Goal: Find specific page/section: Find specific page/section

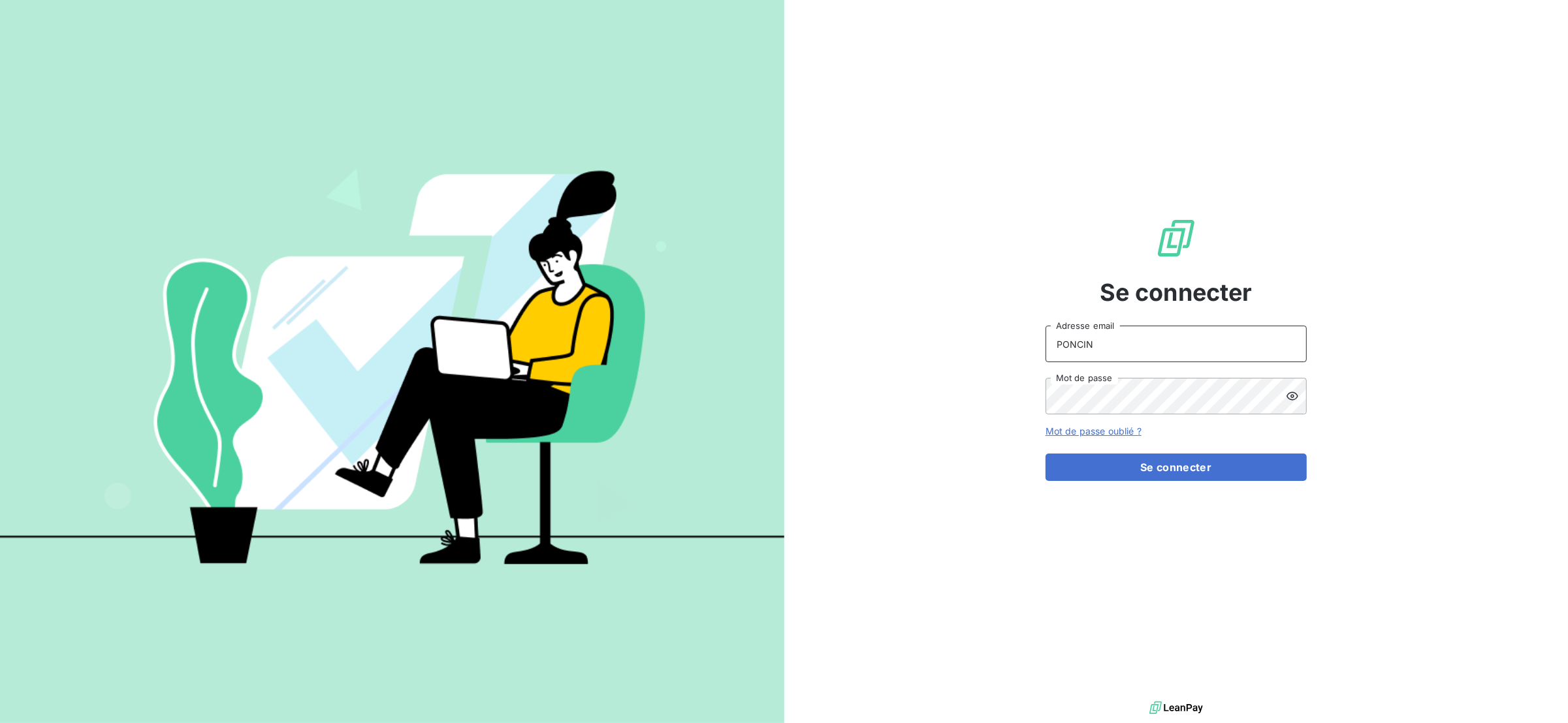
drag, startPoint x: 1123, startPoint y: 341, endPoint x: 1000, endPoint y: 345, distance: 123.1
click at [1000, 345] on div "Se connecter PONCIN Adresse email Mot de passe Mot de passe oublié ? Se connect…" at bounding box center [1176, 349] width 784 height 698
type input "[EMAIL_ADDRESS][DOMAIN_NAME]"
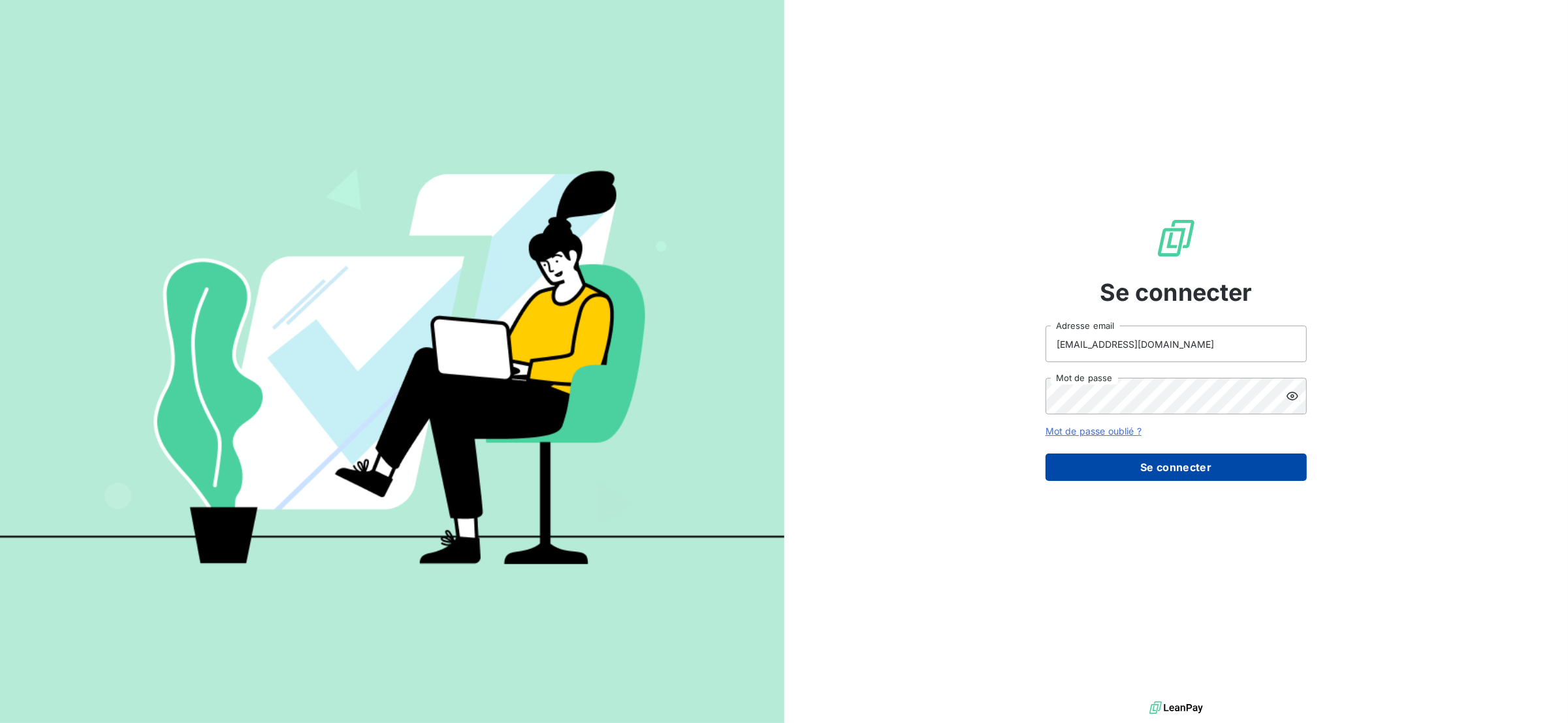
click at [1142, 460] on button "Se connecter" at bounding box center [1176, 467] width 261 height 27
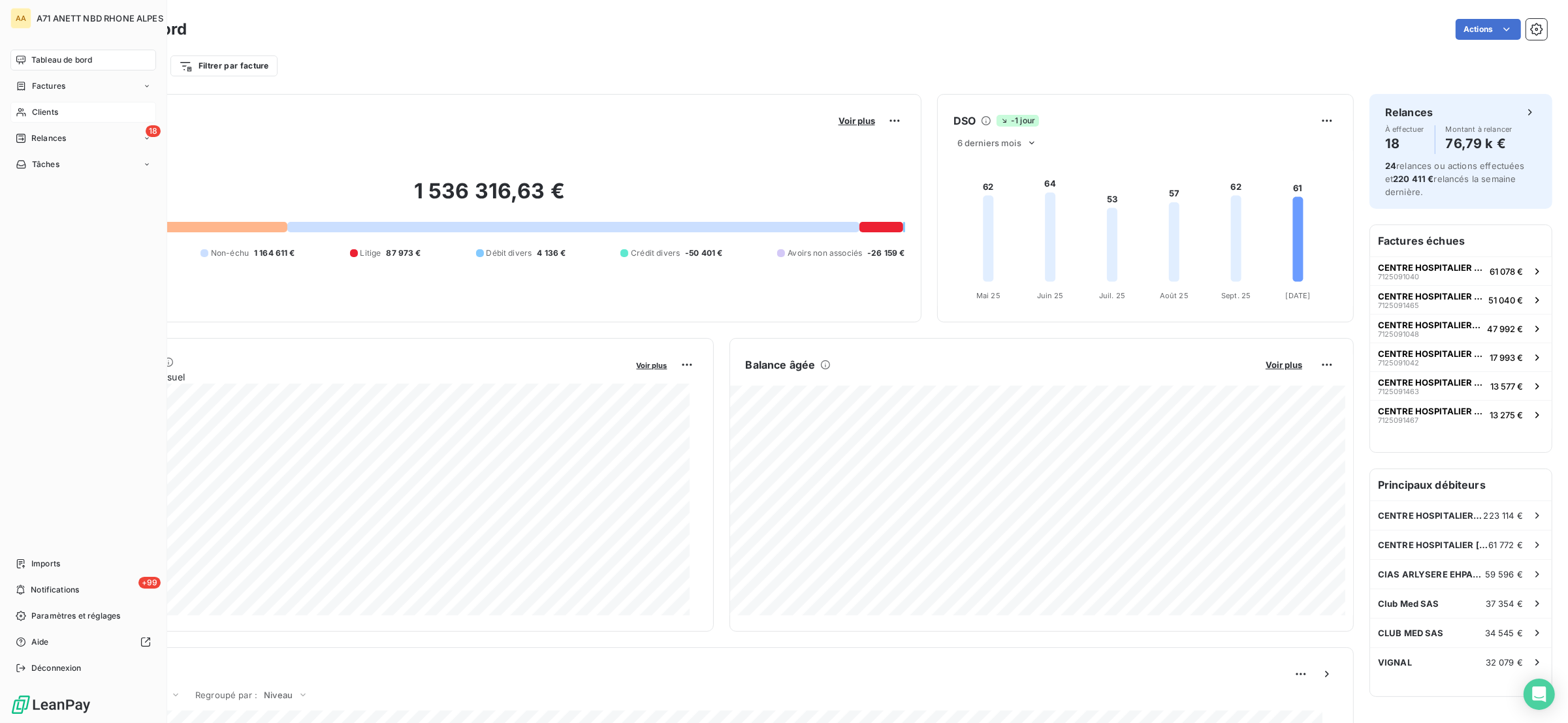
click at [43, 106] on span "Clients" at bounding box center [45, 112] width 26 height 12
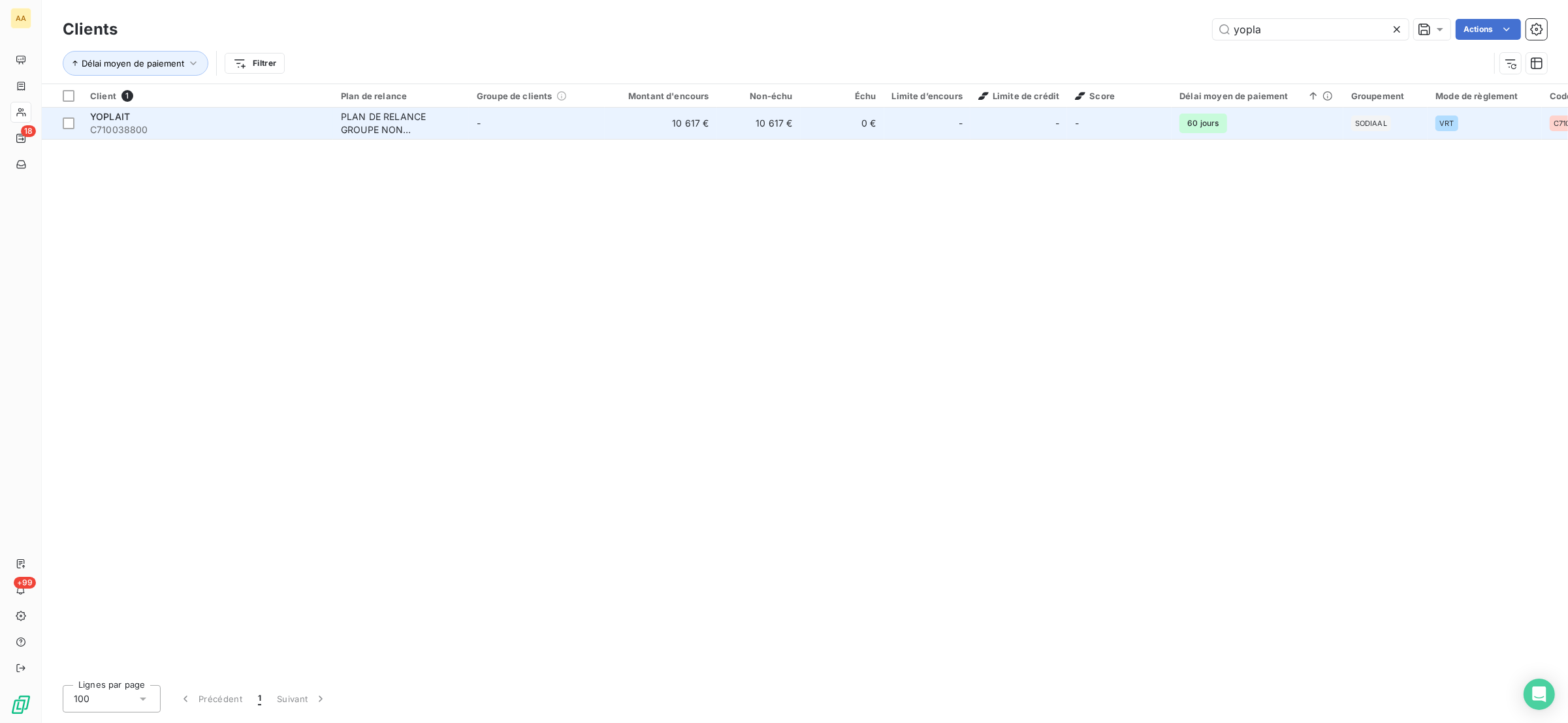
type input "yopla"
click at [343, 124] on div "PLAN DE RELANCE GROUPE NON AUTOMATIQUE" at bounding box center [401, 123] width 120 height 26
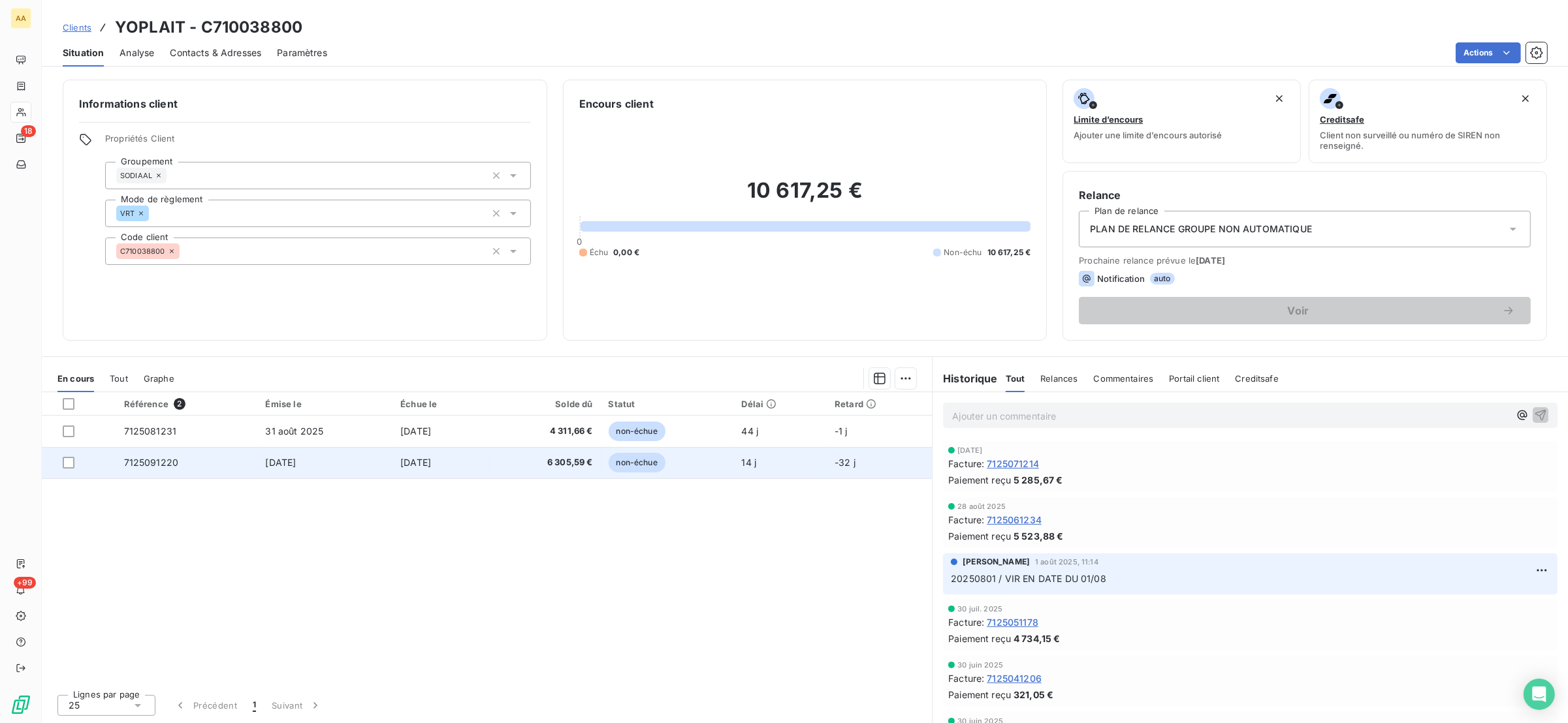
click at [169, 465] on span "7125091220" at bounding box center [151, 462] width 55 height 11
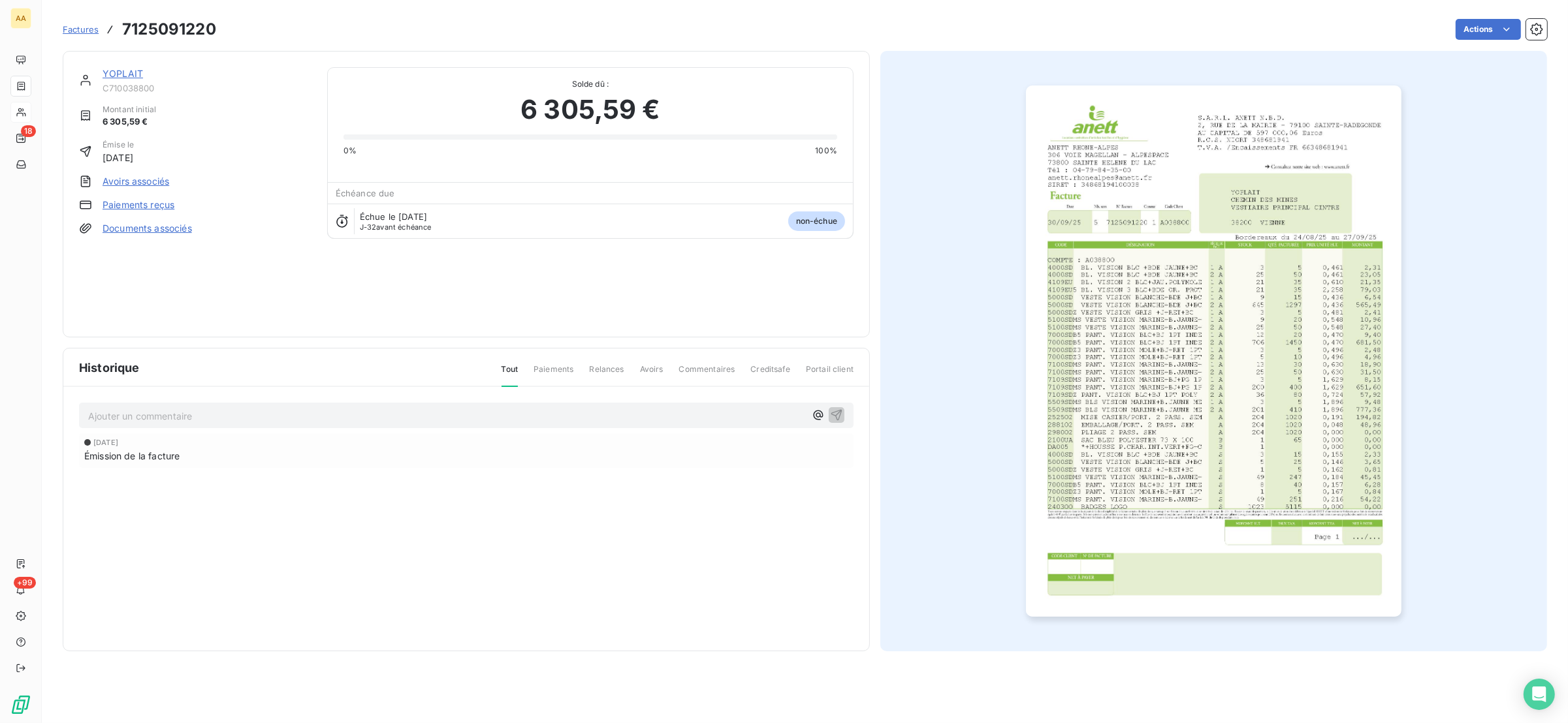
click at [1138, 365] on img "button" at bounding box center [1213, 351] width 375 height 531
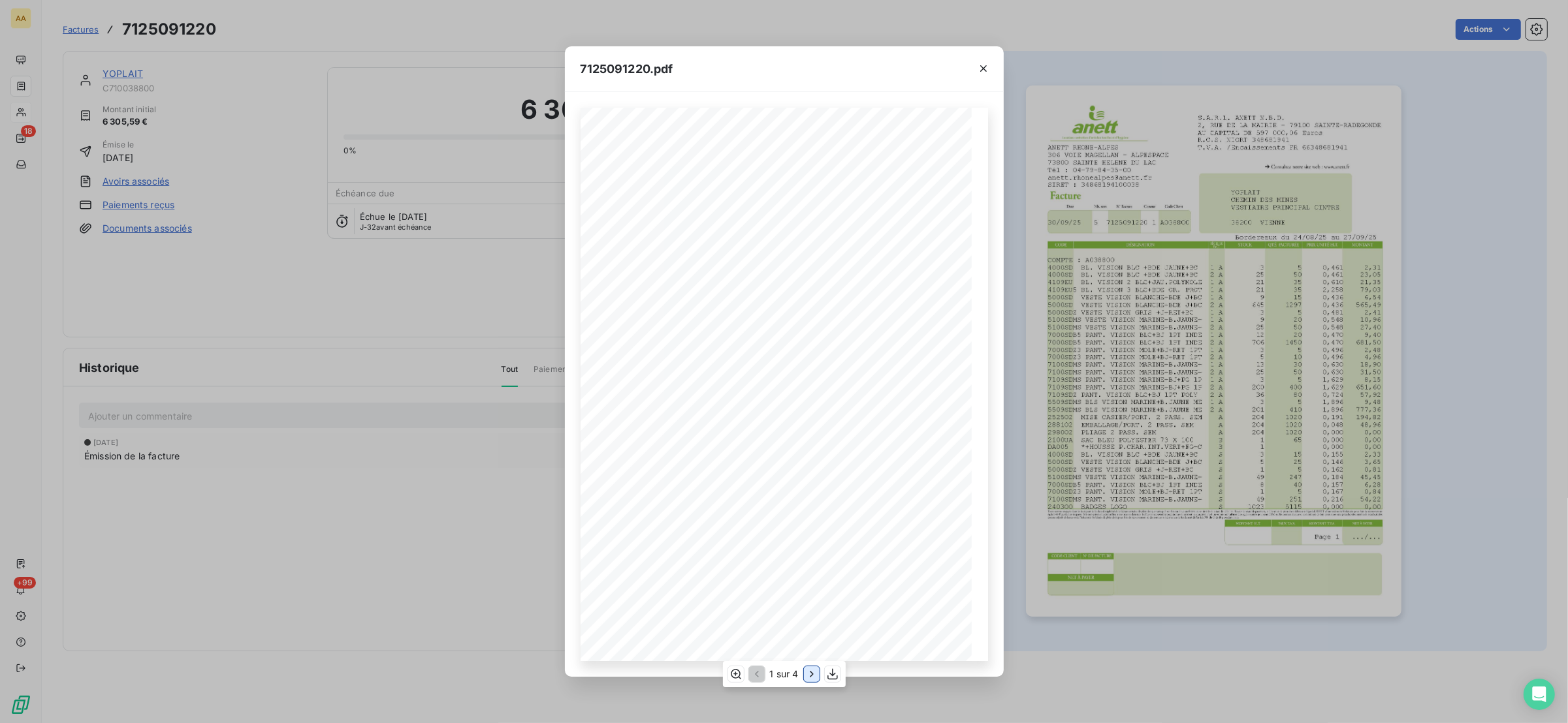
click at [813, 672] on icon "button" at bounding box center [811, 674] width 13 height 13
click at [813, 673] on icon "button" at bounding box center [812, 673] width 3 height 6
click at [977, 63] on icon "button" at bounding box center [983, 68] width 13 height 13
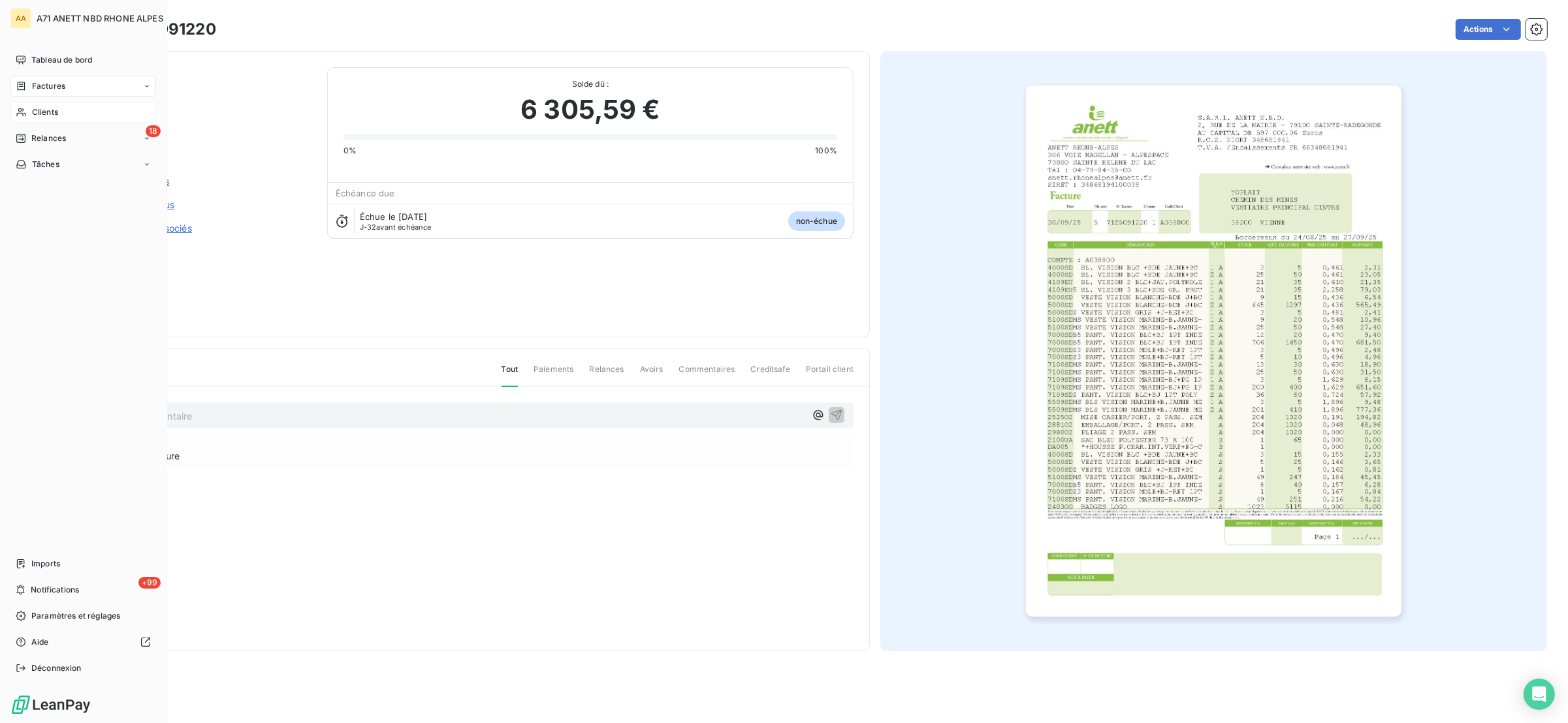
click at [19, 110] on icon at bounding box center [20, 112] width 9 height 8
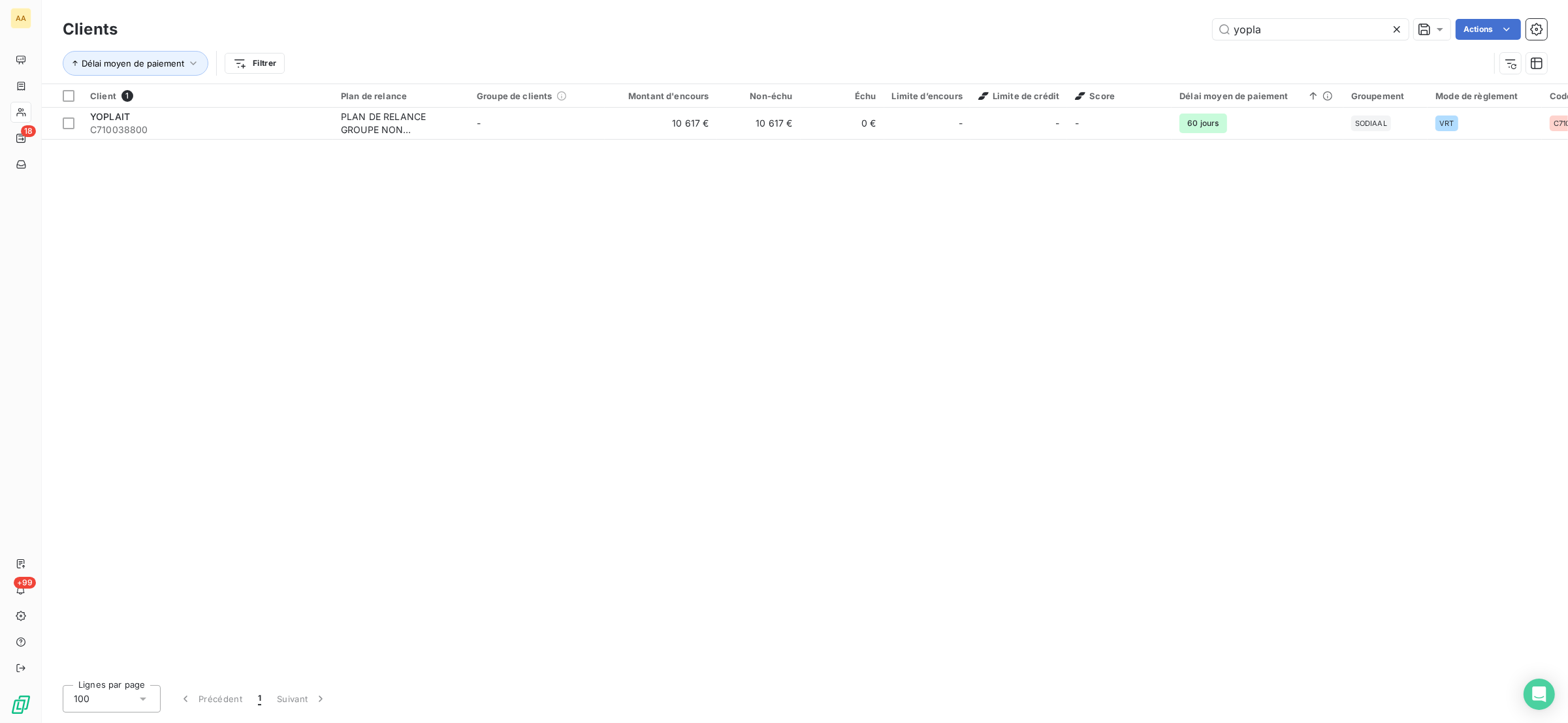
drag, startPoint x: 1275, startPoint y: 25, endPoint x: 1192, endPoint y: 73, distance: 95.9
click at [1192, 73] on div "Clients yopla Actions Délai moyen de paiement Filtrer" at bounding box center [804, 50] width 1484 height 68
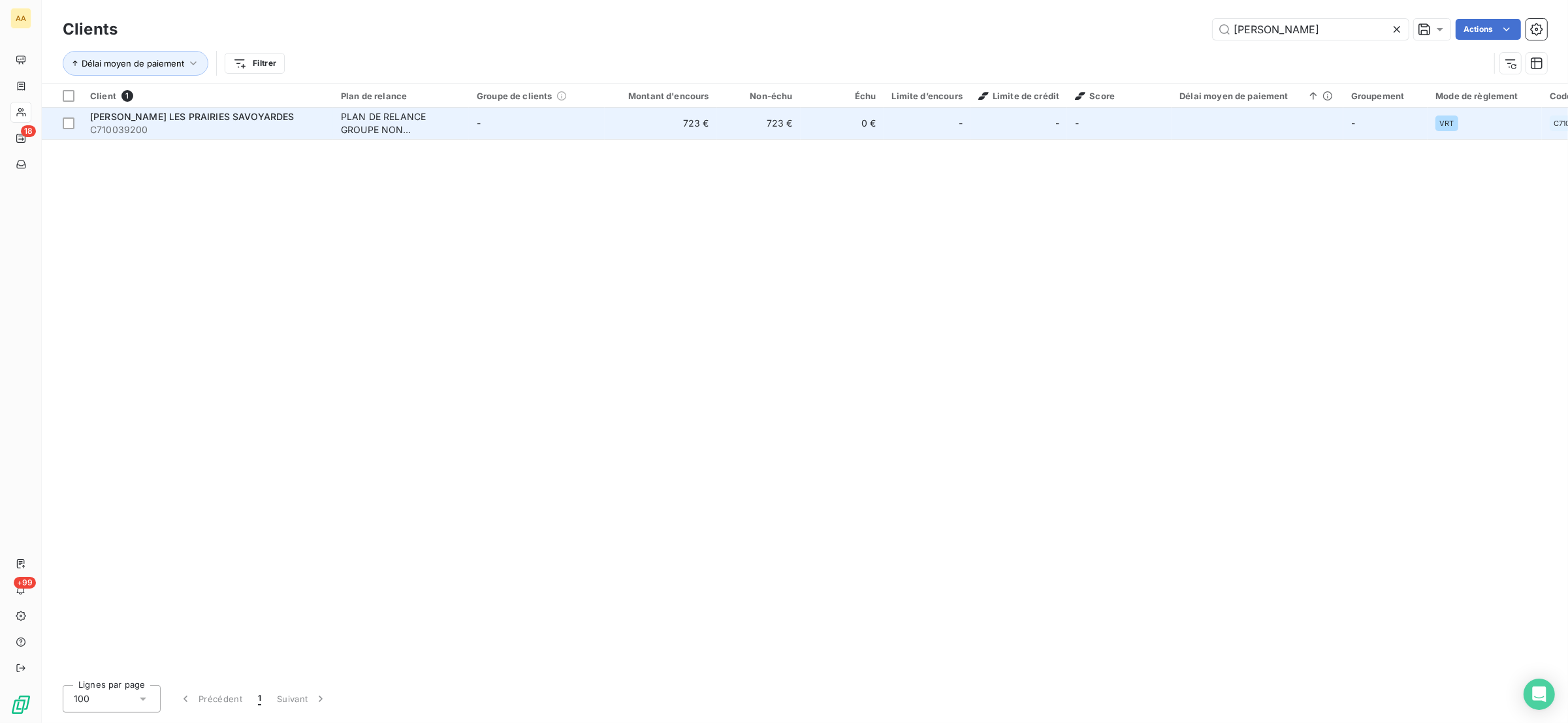
type input "[PERSON_NAME]"
click at [219, 132] on span "C710039200" at bounding box center [207, 129] width 235 height 13
